Goal: Task Accomplishment & Management: Manage account settings

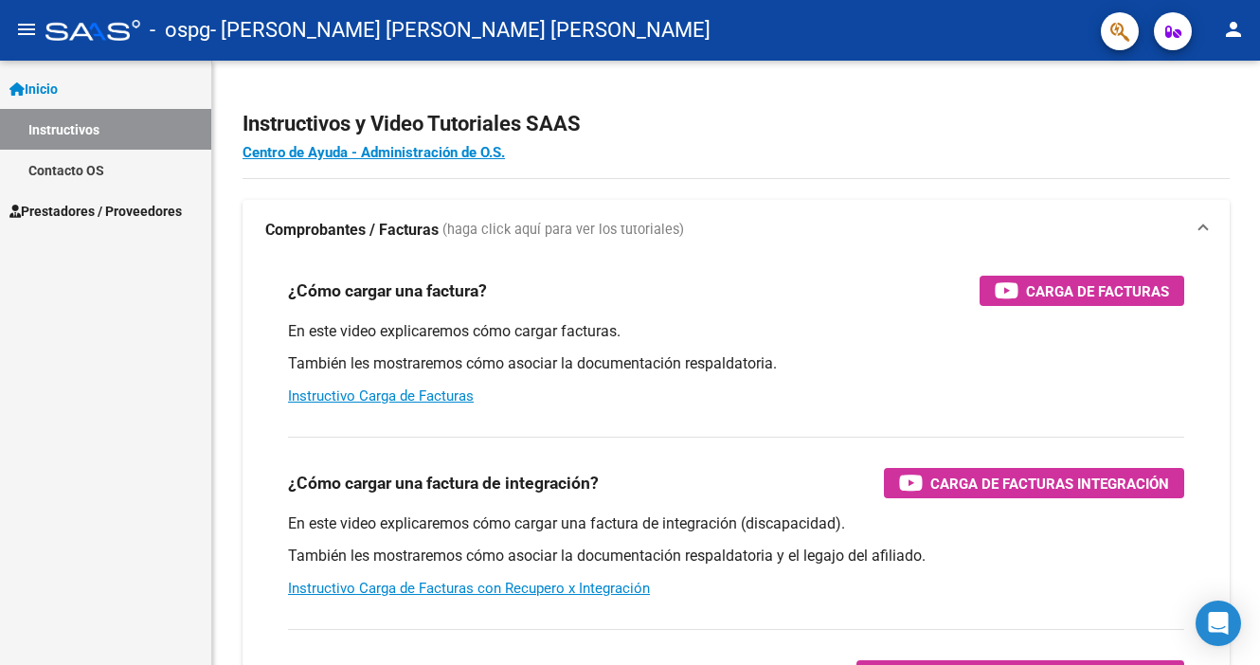
click at [82, 202] on span "Prestadores / Proveedores" at bounding box center [95, 211] width 172 height 21
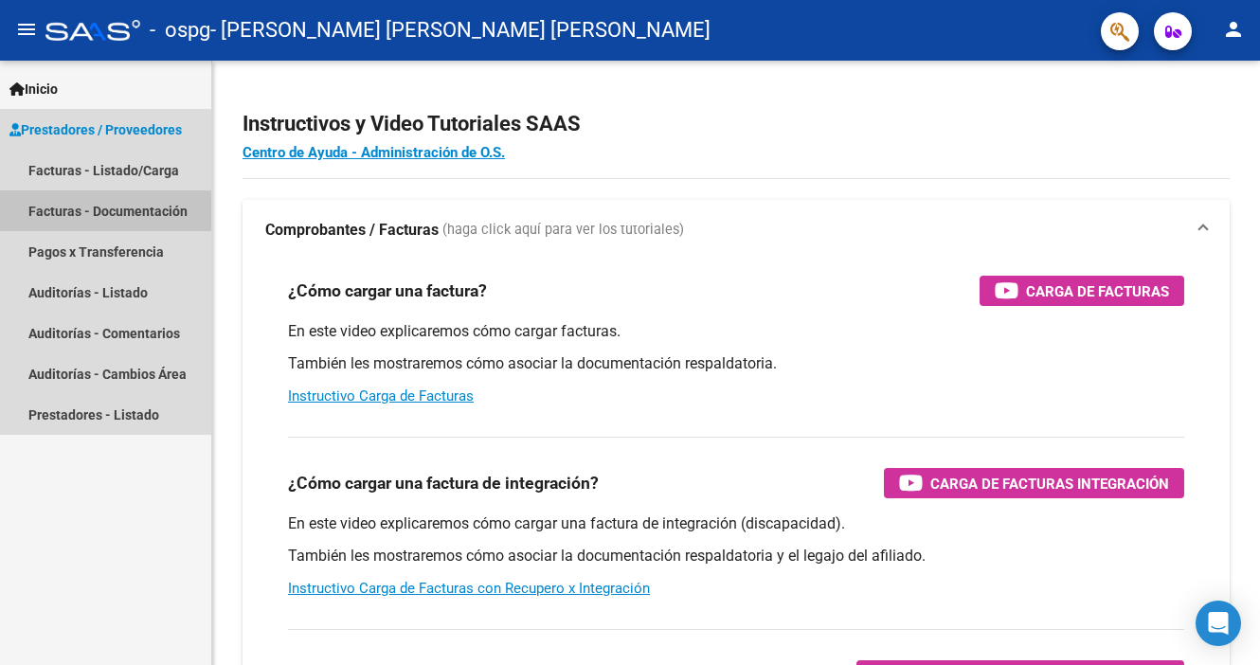
click at [82, 208] on link "Facturas - Documentación" at bounding box center [105, 210] width 211 height 41
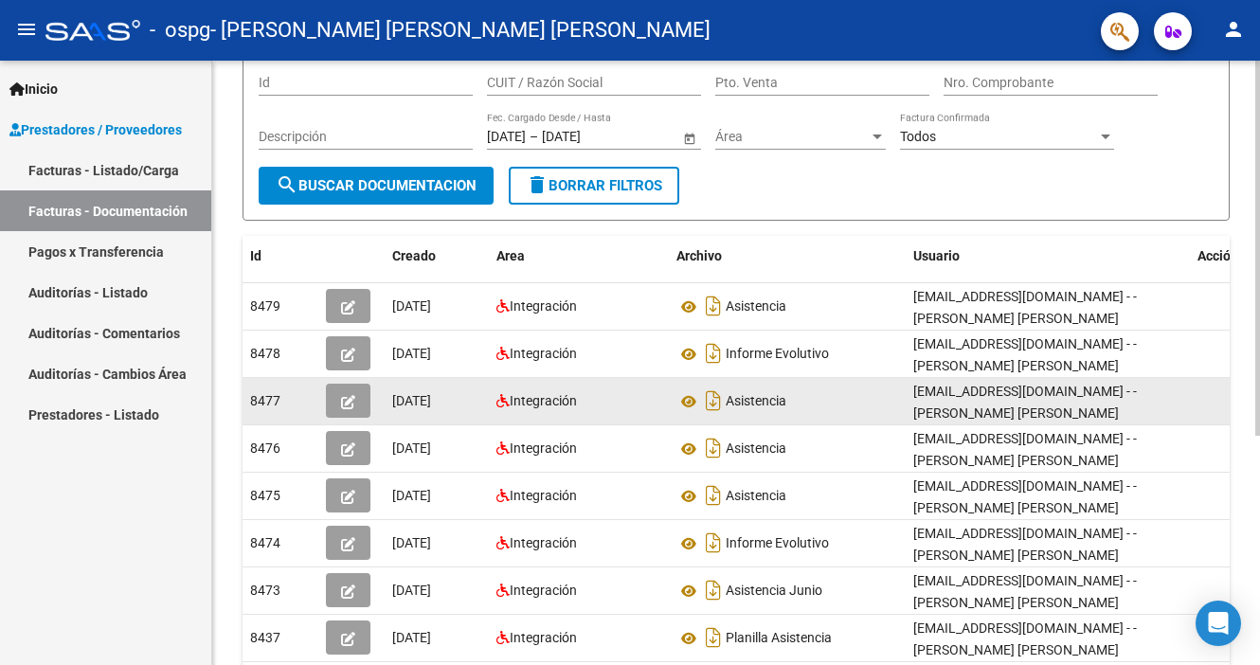
scroll to position [170, 0]
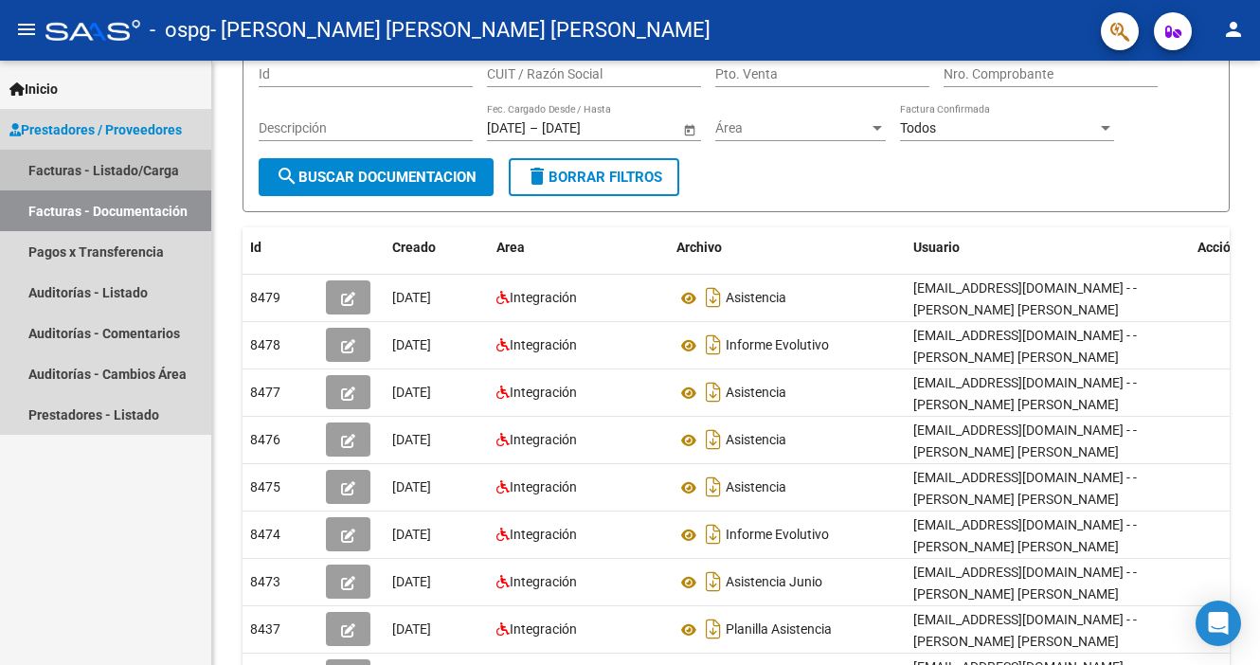
click at [75, 167] on link "Facturas - Listado/Carga" at bounding box center [105, 170] width 211 height 41
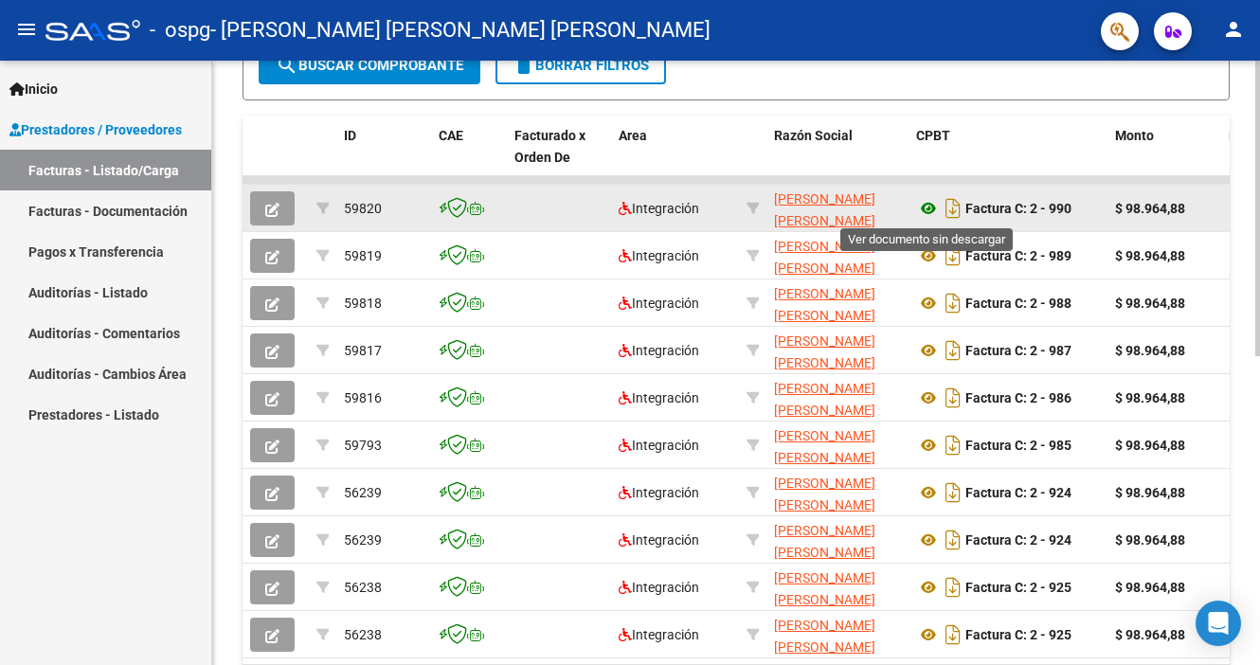
click at [931, 214] on icon at bounding box center [928, 208] width 25 height 23
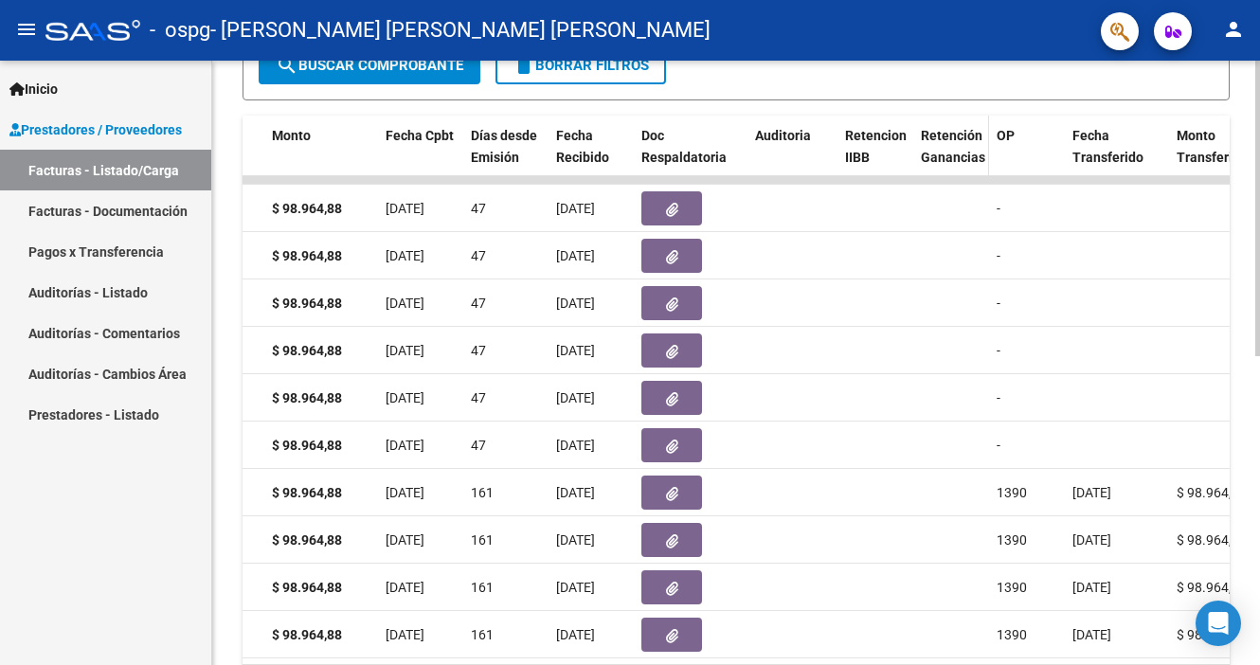
scroll to position [520, 0]
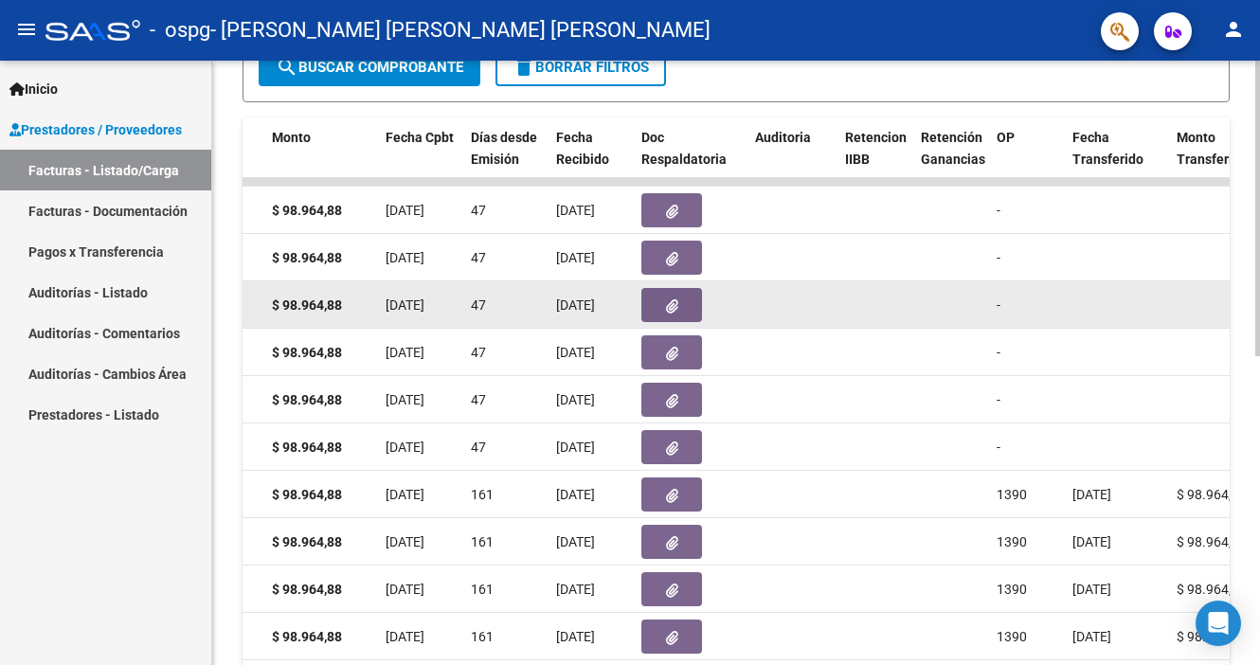
click at [753, 327] on datatable-body-cell at bounding box center [792, 304] width 90 height 46
click at [746, 326] on datatable-body-cell at bounding box center [691, 304] width 114 height 46
click at [744, 325] on datatable-body-cell at bounding box center [691, 304] width 114 height 46
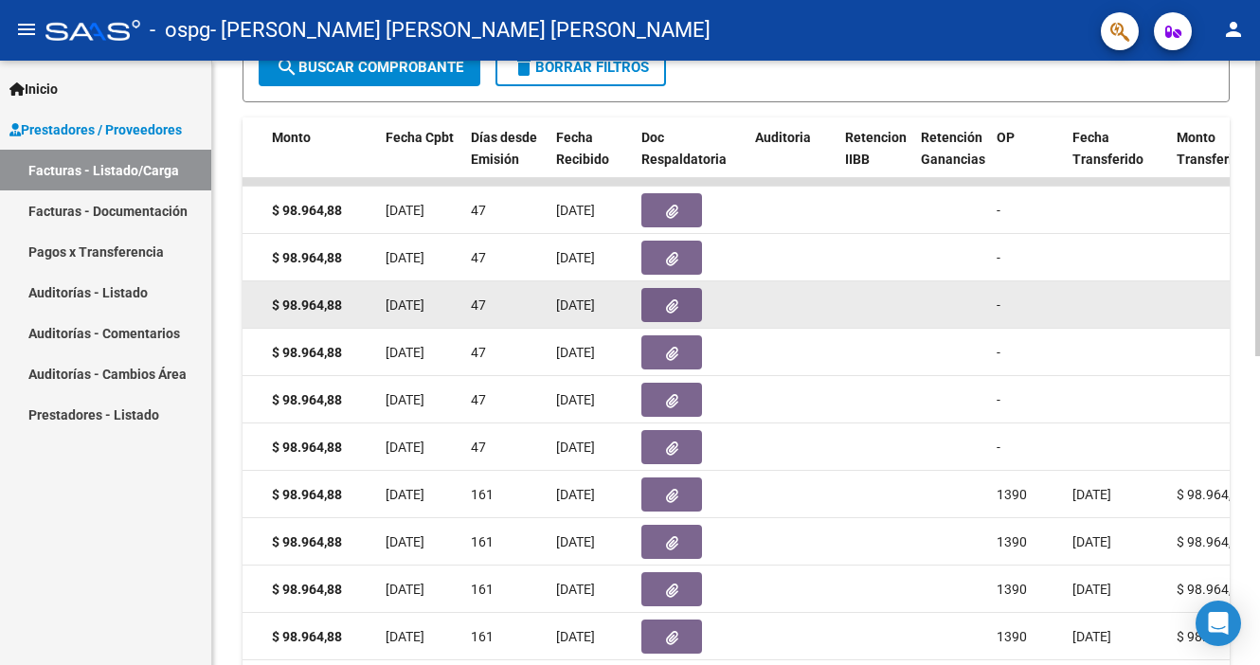
click at [743, 324] on datatable-body-cell at bounding box center [691, 304] width 114 height 46
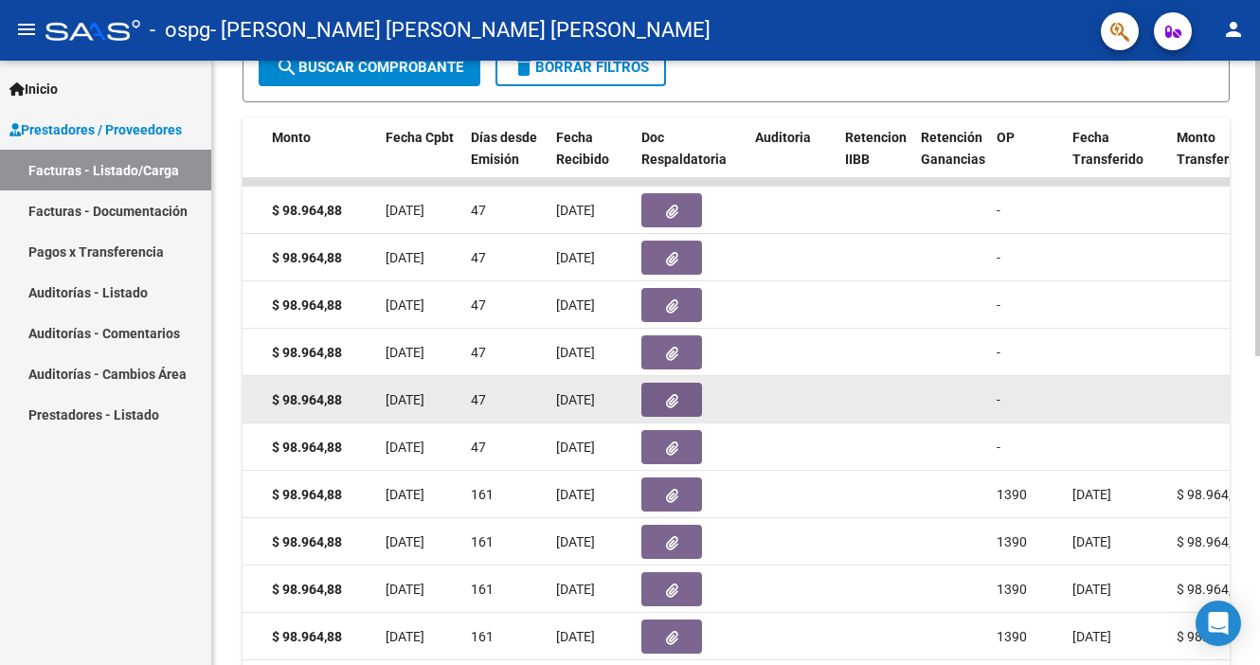
drag, startPoint x: 743, startPoint y: 324, endPoint x: 1014, endPoint y: 399, distance: 281.0
drag, startPoint x: 824, startPoint y: 358, endPoint x: 727, endPoint y: 389, distance: 101.5
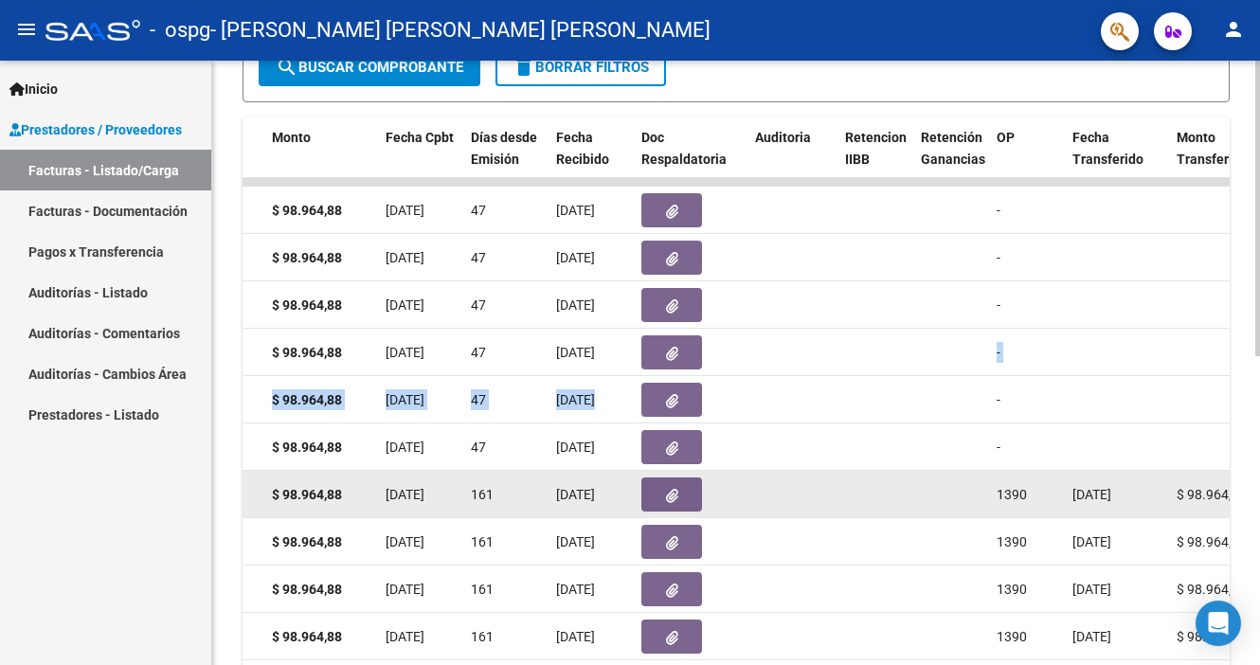
drag, startPoint x: 659, startPoint y: 387, endPoint x: 683, endPoint y: 513, distance: 128.2
click at [665, 496] on button "button" at bounding box center [671, 494] width 61 height 34
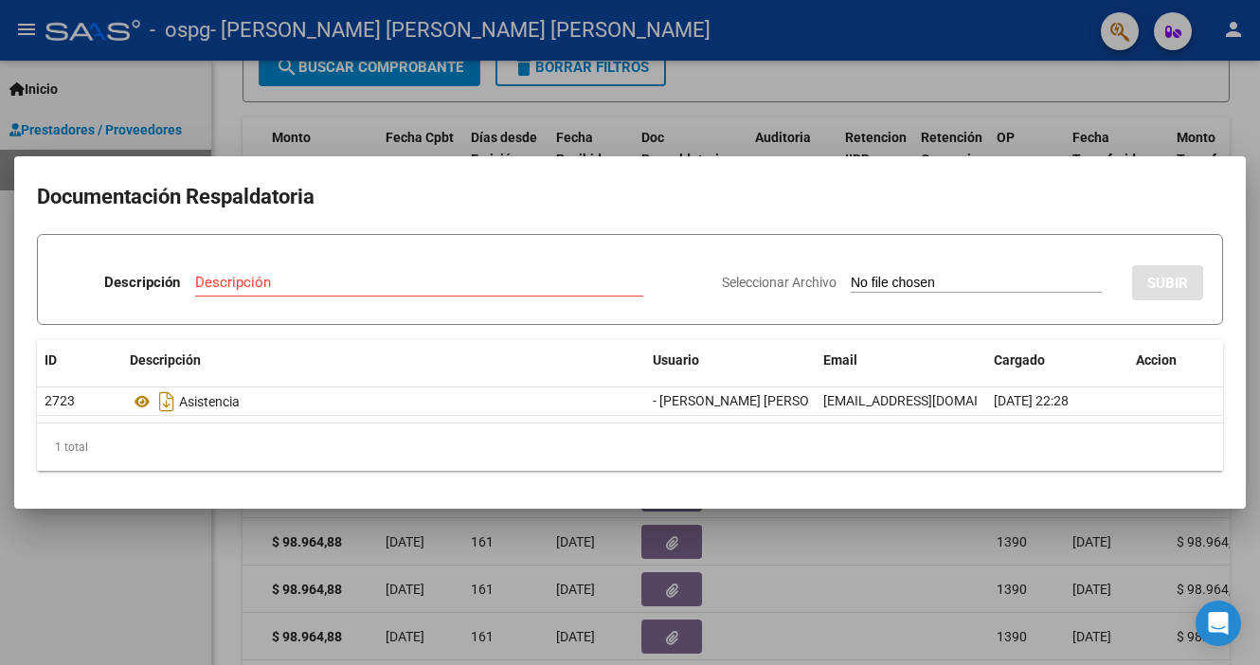
drag, startPoint x: 666, startPoint y: 496, endPoint x: 591, endPoint y: 221, distance: 285.6
click at [591, 221] on mat-dialog-content "Documentación Respaldatoria Descripción Descripción Seleccionar Archivo SUBIR I…" at bounding box center [629, 332] width 1231 height 306
drag, startPoint x: 844, startPoint y: 506, endPoint x: 879, endPoint y: 507, distance: 35.1
click at [879, 507] on mat-dialog-container "Documentación Respaldatoria Descripción Descripción Seleccionar Archivo SUBIR I…" at bounding box center [629, 331] width 1231 height 351
click at [1008, 93] on div at bounding box center [630, 332] width 1260 height 665
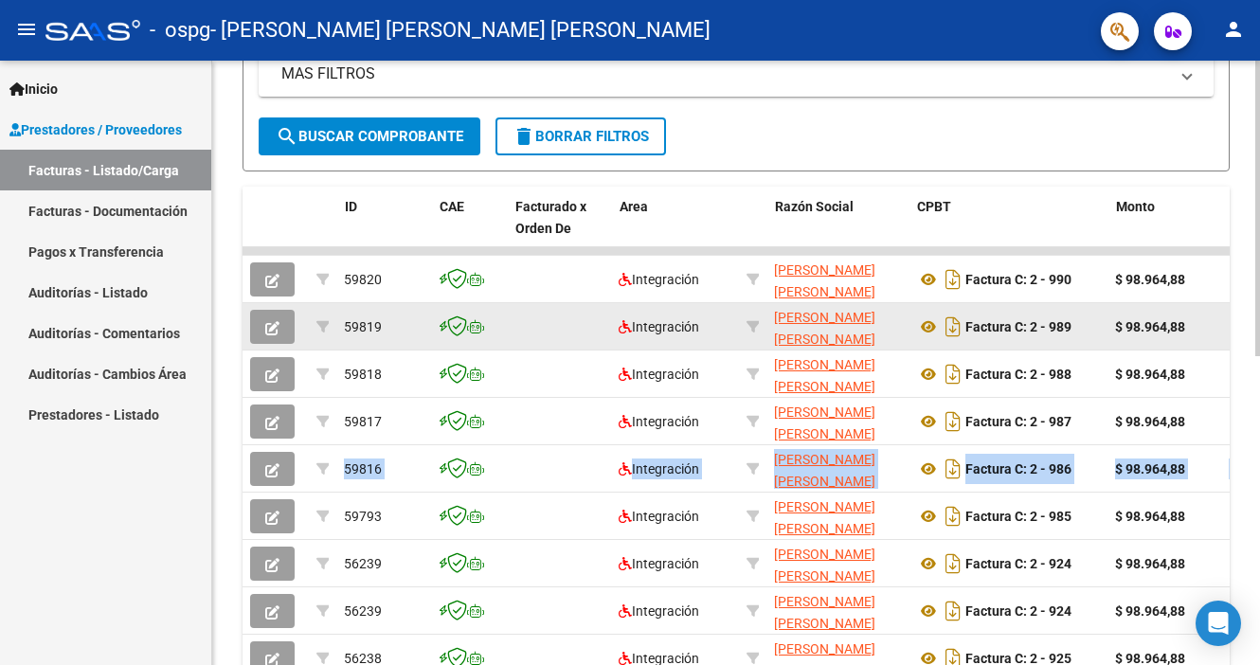
scroll to position [0, 0]
